Goal: Transaction & Acquisition: Obtain resource

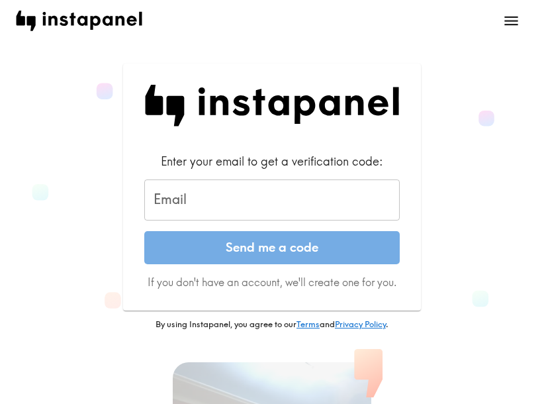
click at [198, 199] on input "Email" at bounding box center [271, 199] width 255 height 41
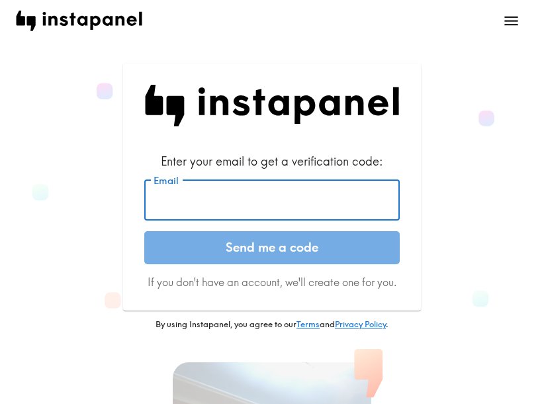
paste input "[EMAIL_ADDRESS][DOMAIN_NAME]"
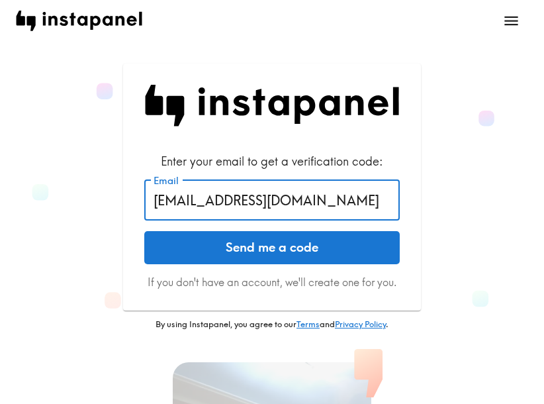
type input "[EMAIL_ADDRESS][DOMAIN_NAME]"
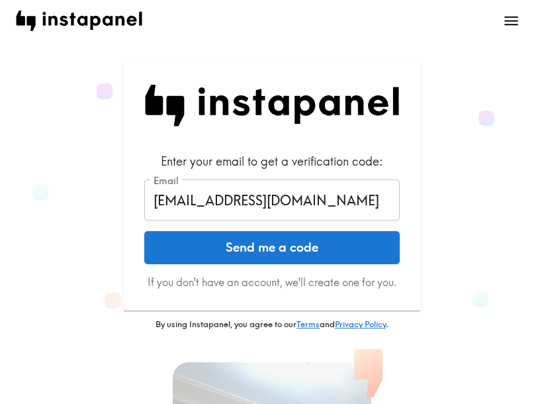
click at [230, 248] on button "Send me a code" at bounding box center [271, 247] width 255 height 33
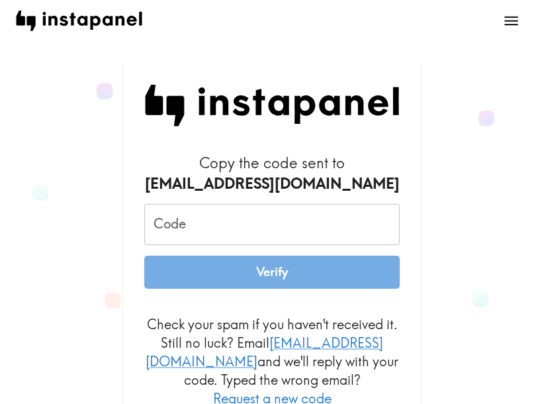
click at [254, 226] on input "Code" at bounding box center [271, 224] width 255 height 41
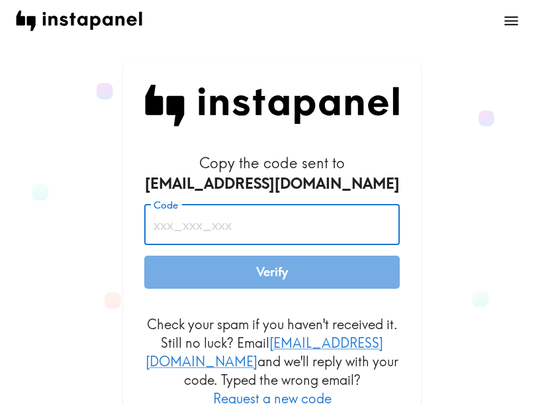
paste input "YFd_Ay2_8Nj"
type input "YFd_Ay2_8Nj"
click at [259, 270] on button "Verify" at bounding box center [271, 271] width 255 height 33
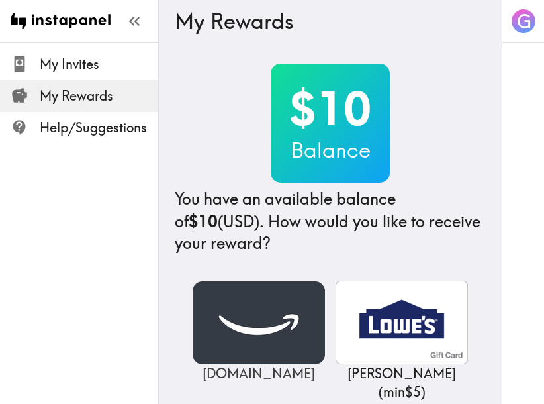
click at [222, 330] on img at bounding box center [259, 322] width 132 height 83
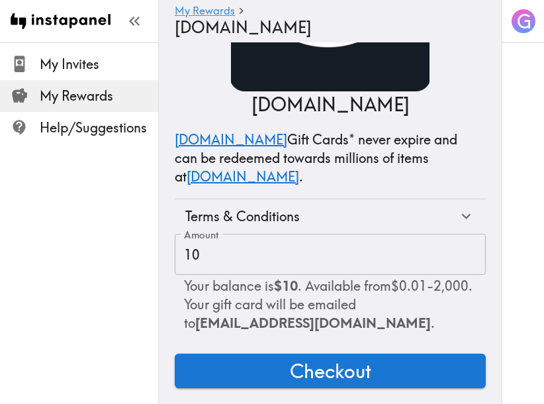
scroll to position [113, 0]
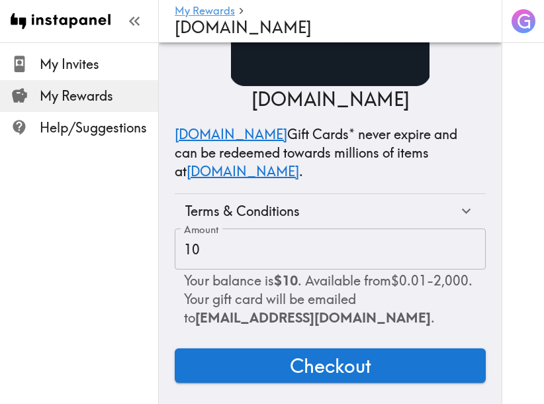
click at [281, 355] on button "Checkout" at bounding box center [330, 365] width 311 height 34
